Goal: Information Seeking & Learning: Learn about a topic

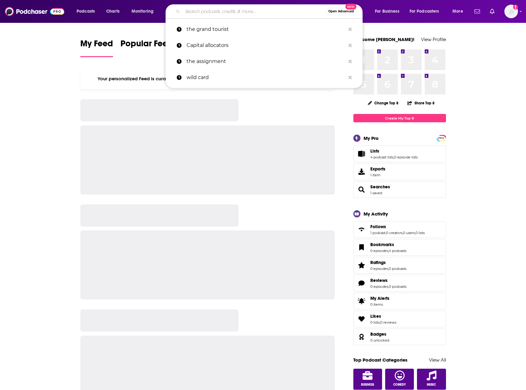
click at [224, 12] on input "Search podcasts, credits, & more..." at bounding box center [254, 11] width 143 height 10
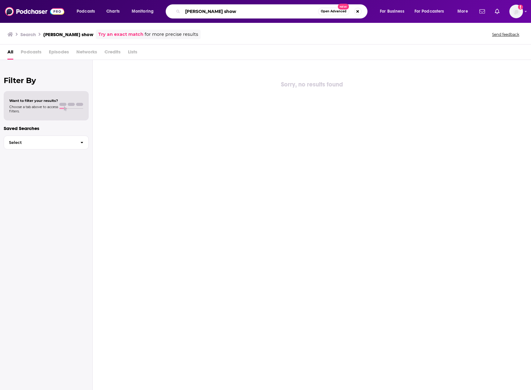
click at [188, 8] on input "[PERSON_NAME] show" at bounding box center [250, 11] width 135 height 10
type input "[PERSON_NAME] show"
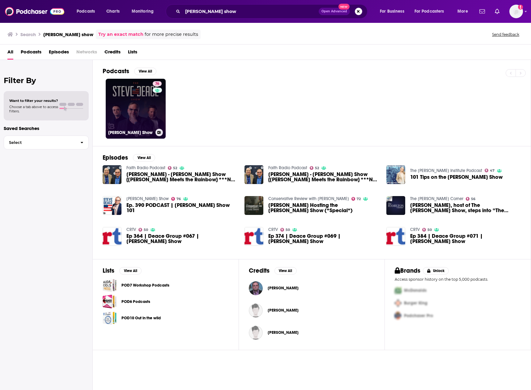
click at [145, 101] on link "76 [PERSON_NAME] Show" at bounding box center [136, 109] width 60 height 60
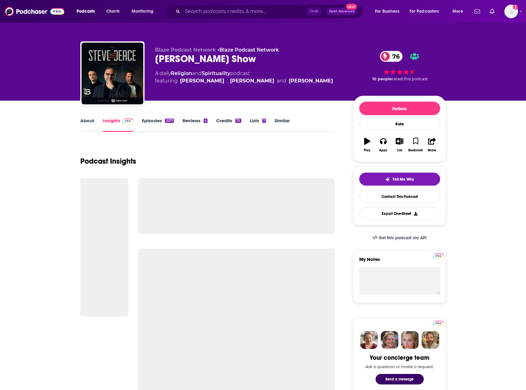
click at [160, 125] on link "Episodes 2271" at bounding box center [158, 125] width 32 height 14
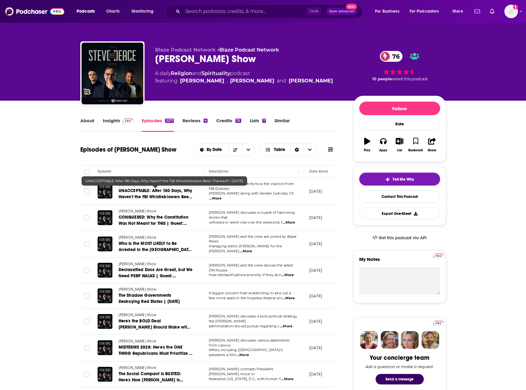
click at [162, 196] on span "UNACCEPTABLE: After 180 Days, Why Haven't the FBI Whistleblowers Been Thanked? …" at bounding box center [156, 197] width 74 height 18
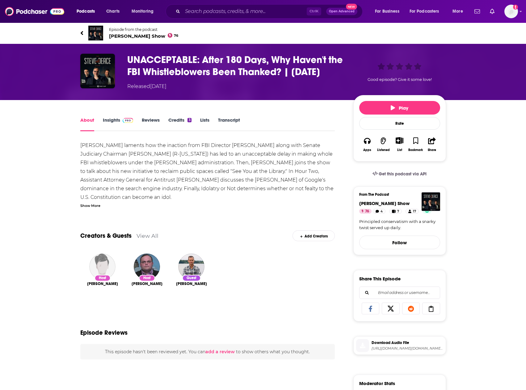
click at [228, 122] on link "Transcript" at bounding box center [229, 124] width 22 height 14
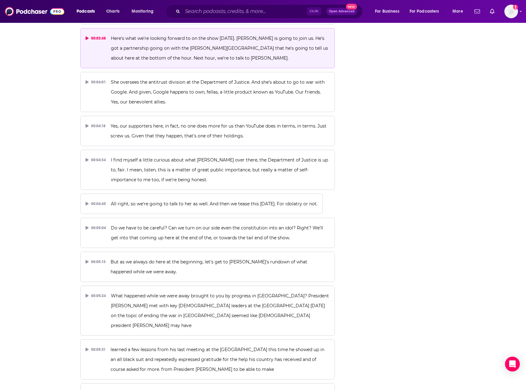
scroll to position [866, 0]
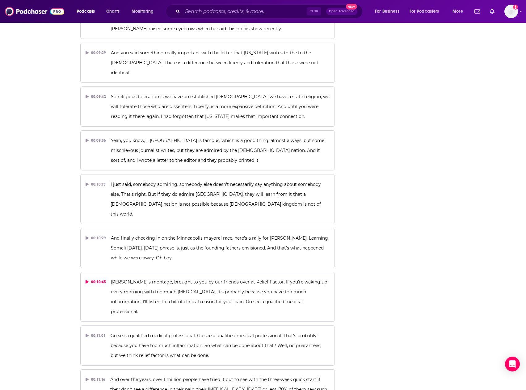
scroll to position [1948, 0]
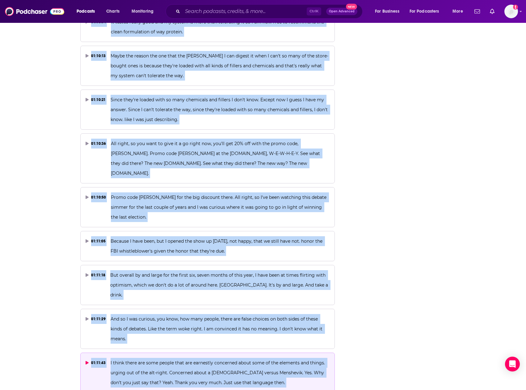
scroll to position [12433, 0]
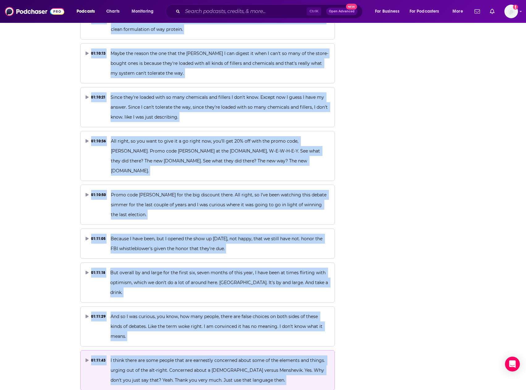
drag, startPoint x: 288, startPoint y: 140, endPoint x: 241, endPoint y: 229, distance: 101.2
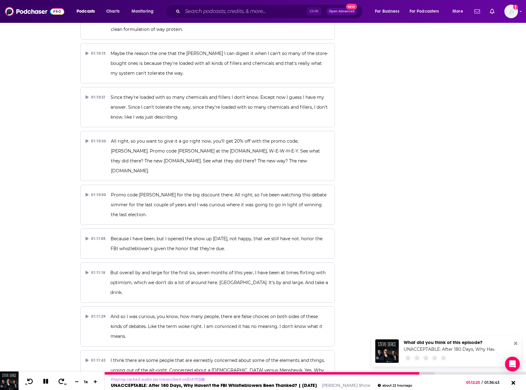
click at [45, 383] on icon at bounding box center [45, 381] width 5 height 5
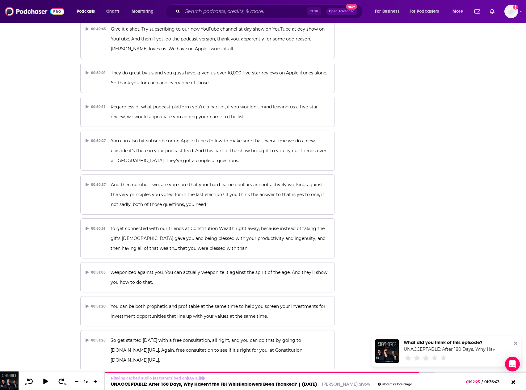
scroll to position [8537, 0]
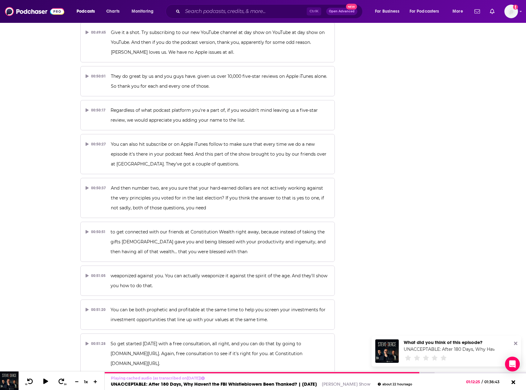
drag, startPoint x: 176, startPoint y: 284, endPoint x: 113, endPoint y: 275, distance: 64.3
click at [113, 275] on div "00:00:21 Things? What is it? [DATE]? Happy [DATE]. Welcome to the [PERSON_NAME]…" at bounding box center [207, 101] width 255 height 16907
copy div "This is a paid endorsement, but my opinions are my own. Speaking of opinions of…"
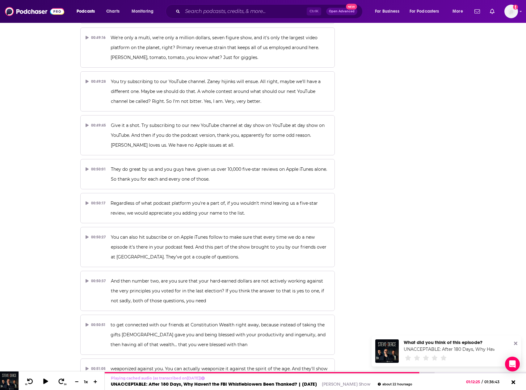
scroll to position [8444, 0]
click at [394, 242] on div "Play Rate Apps Listened List Bookmark Share Get this podcast via API From The P…" at bounding box center [400, 149] width 93 height 16996
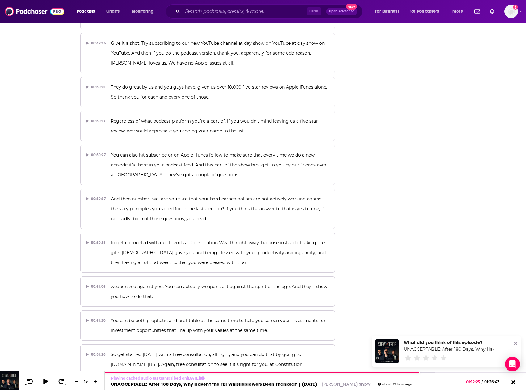
scroll to position [8630, 0]
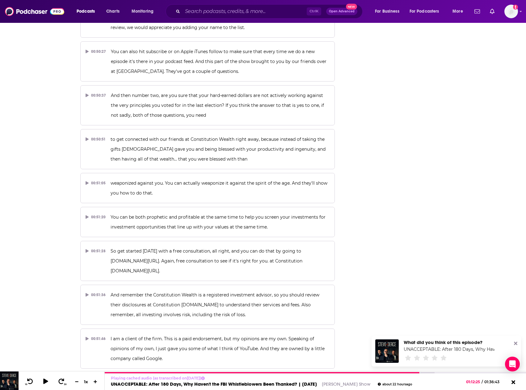
drag, startPoint x: 394, startPoint y: 209, endPoint x: 396, endPoint y: 215, distance: 6.5
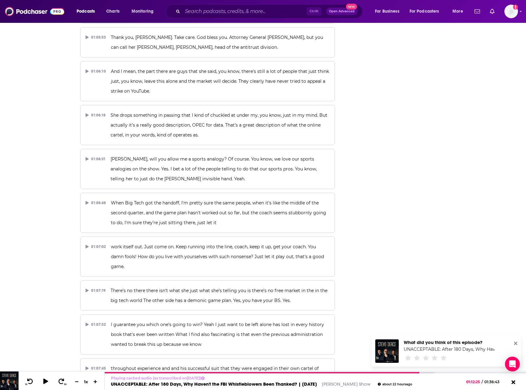
scroll to position [11660, 0]
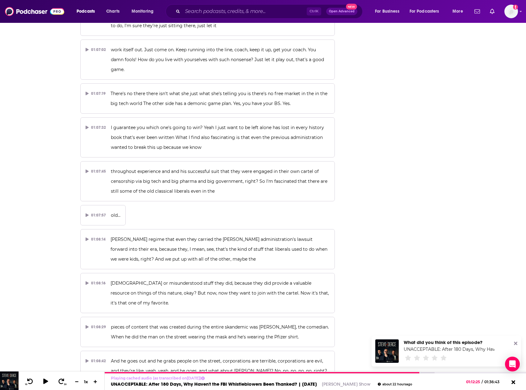
scroll to position [11876, 0]
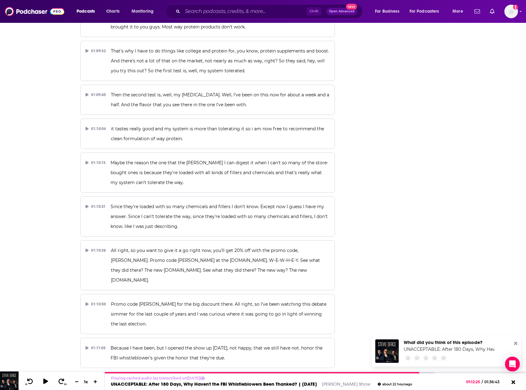
drag, startPoint x: 352, startPoint y: 199, endPoint x: 356, endPoint y: 226, distance: 27.2
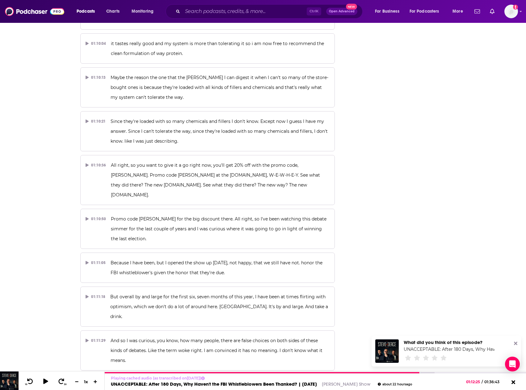
scroll to position [12446, 0]
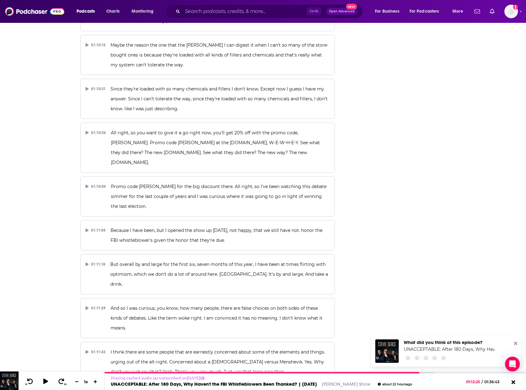
drag, startPoint x: 356, startPoint y: 226, endPoint x: 356, endPoint y: 252, distance: 25.7
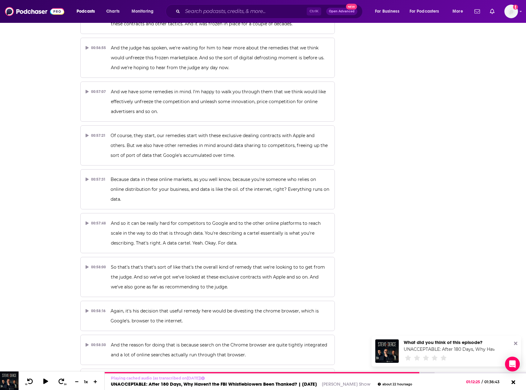
scroll to position [9892, 0]
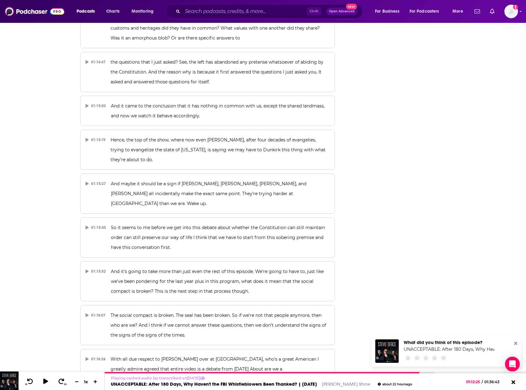
scroll to position [13077, 0]
